Goal: Transaction & Acquisition: Book appointment/travel/reservation

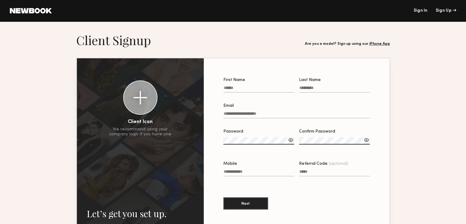
click at [25, 9] on link at bounding box center [31, 11] width 42 height 6
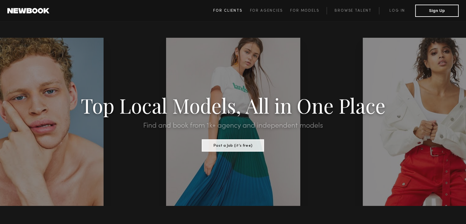
click at [231, 11] on span "For Clients" at bounding box center [227, 11] width 29 height 4
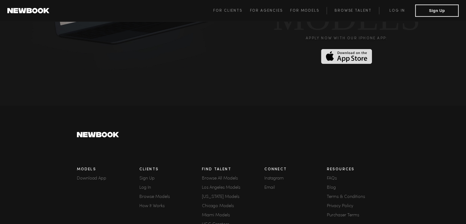
scroll to position [1706, 0]
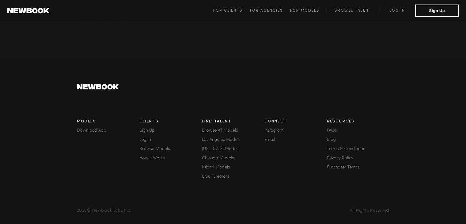
click at [228, 147] on link "New York Models" at bounding box center [233, 149] width 63 height 4
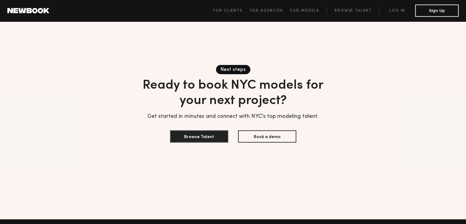
scroll to position [1563, 0]
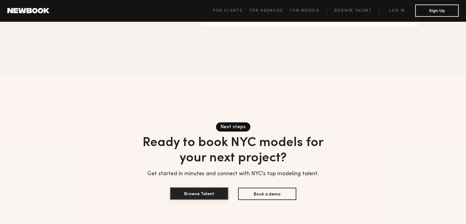
click at [198, 187] on button "Browse Talent" at bounding box center [199, 193] width 58 height 12
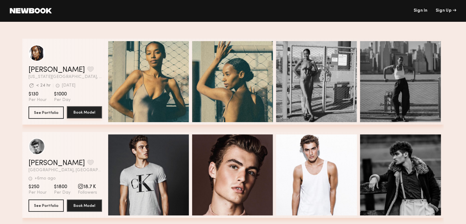
click at [81, 108] on button "Book Model" at bounding box center [84, 112] width 35 height 12
